Goal: Navigation & Orientation: Understand site structure

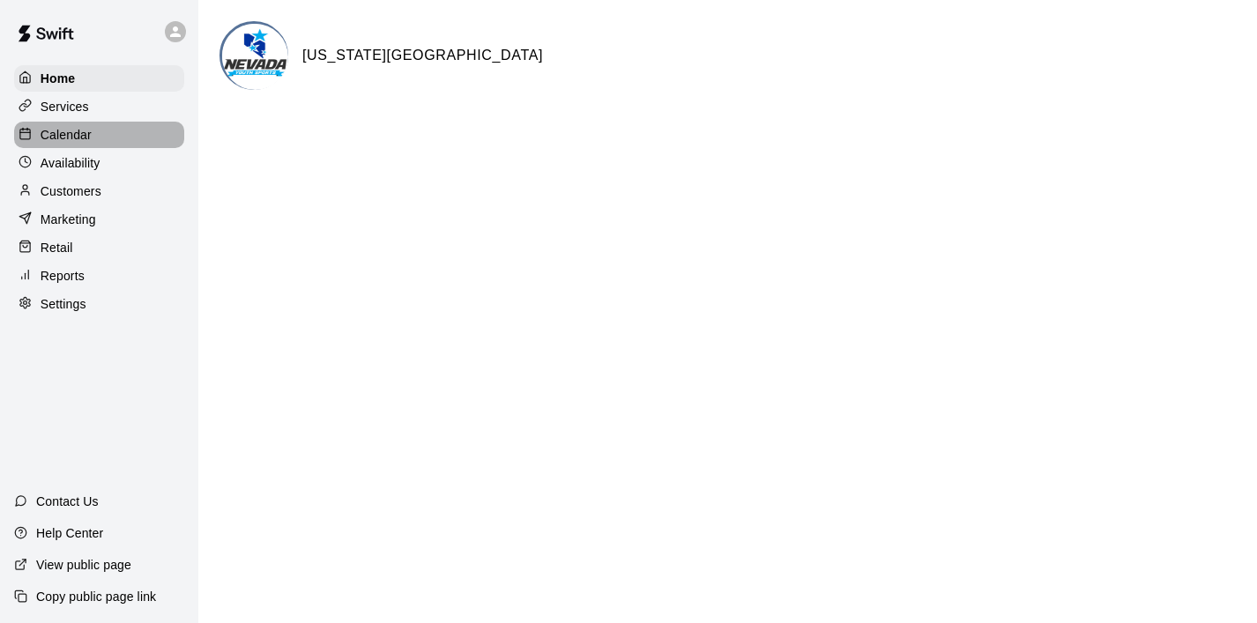
click at [78, 134] on p "Calendar" at bounding box center [66, 135] width 51 height 18
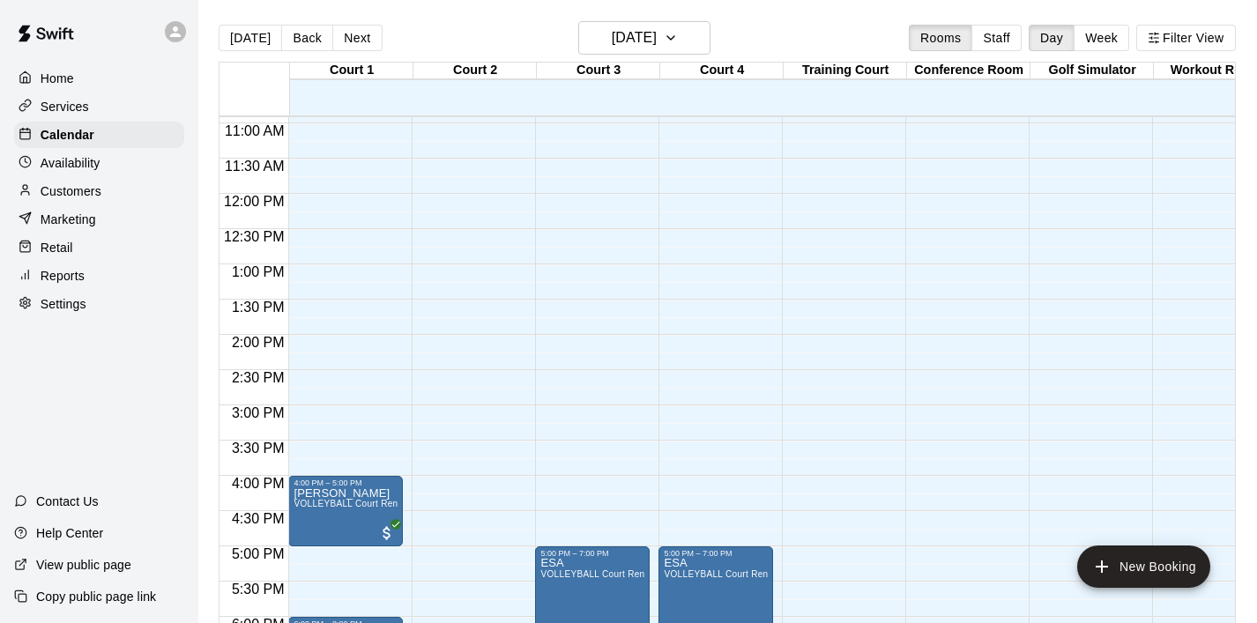
scroll to position [818, 0]
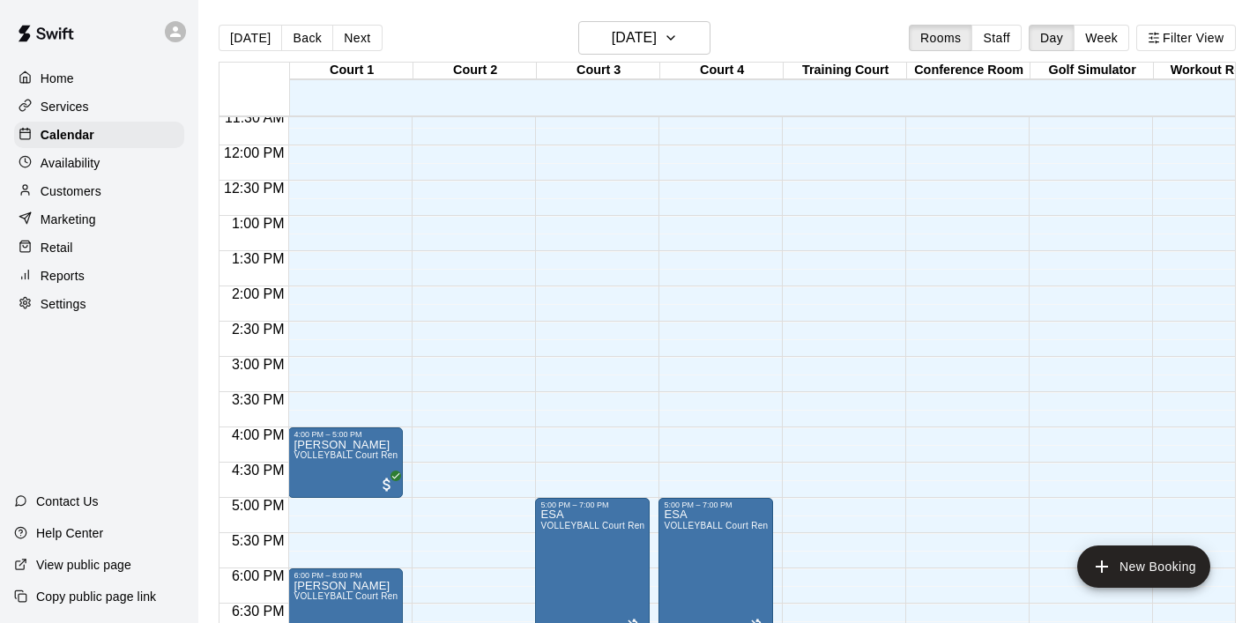
click at [78, 83] on div "Home" at bounding box center [99, 78] width 170 height 26
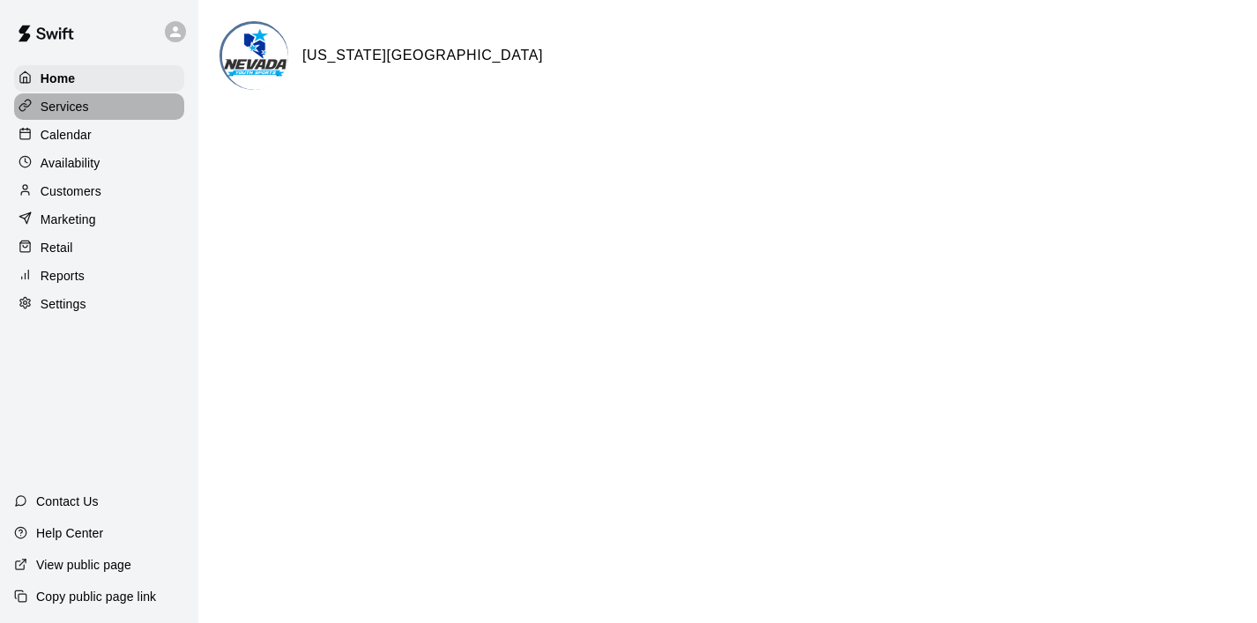
click at [73, 101] on p "Services" at bounding box center [65, 107] width 48 height 18
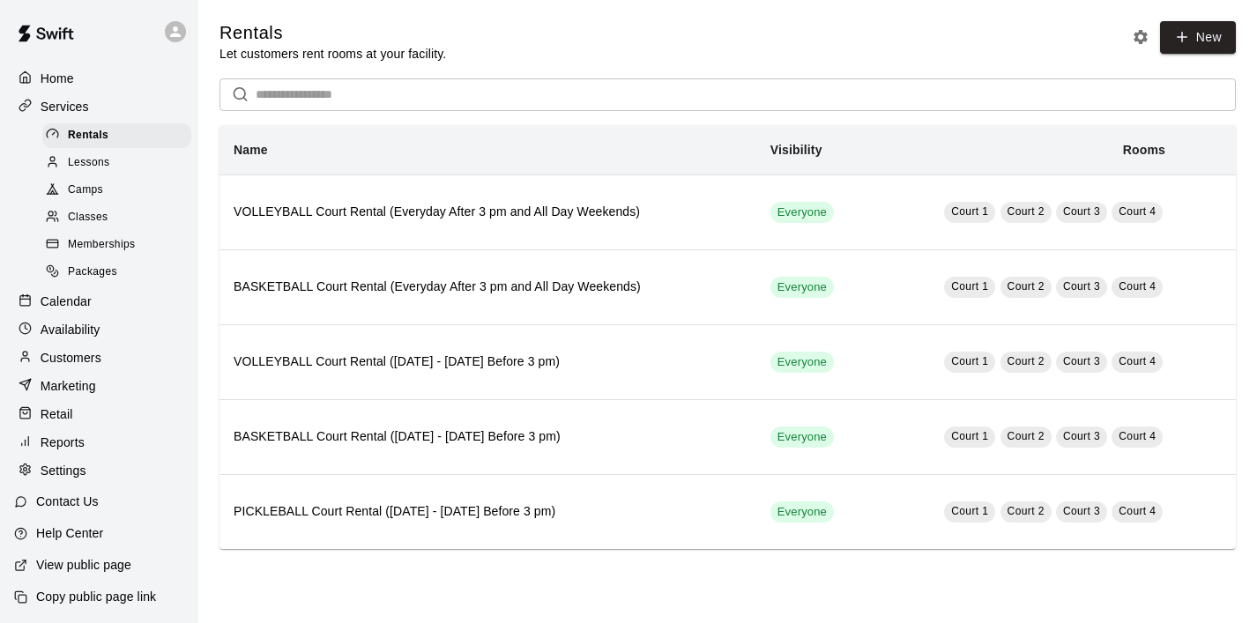
click at [75, 81] on div "Home" at bounding box center [99, 78] width 170 height 26
